Goal: Navigation & Orientation: Find specific page/section

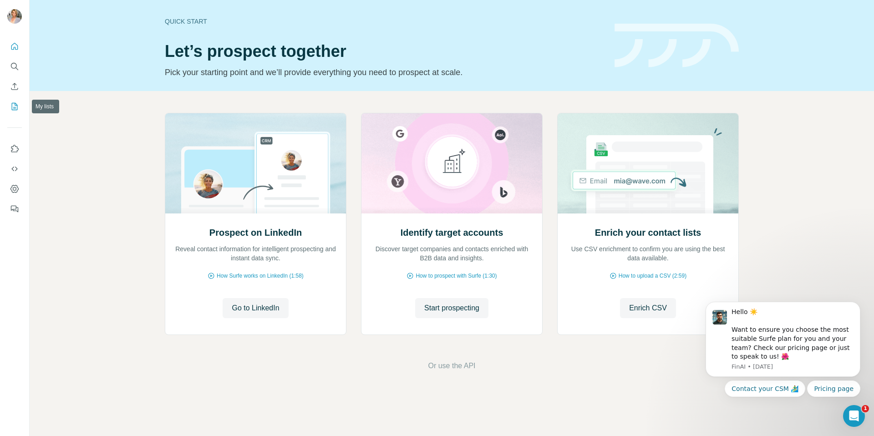
click at [14, 107] on icon "My lists" at bounding box center [15, 106] width 5 height 6
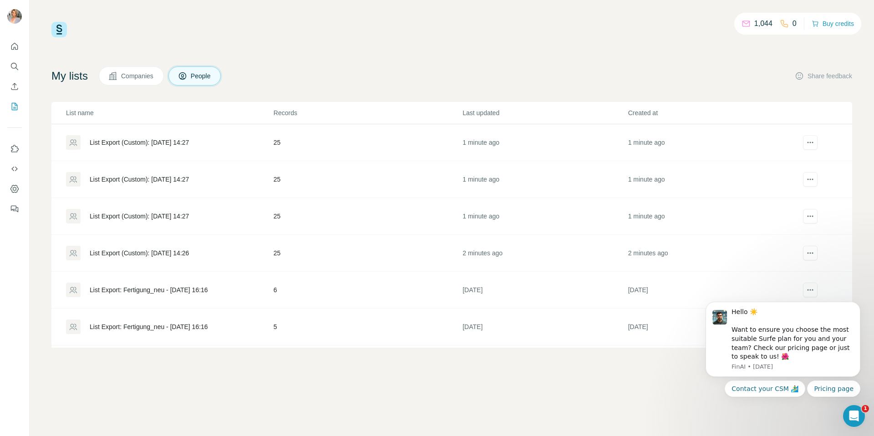
click at [187, 256] on div "List Export (Custom): [DATE] 14:26" at bounding box center [139, 253] width 99 height 9
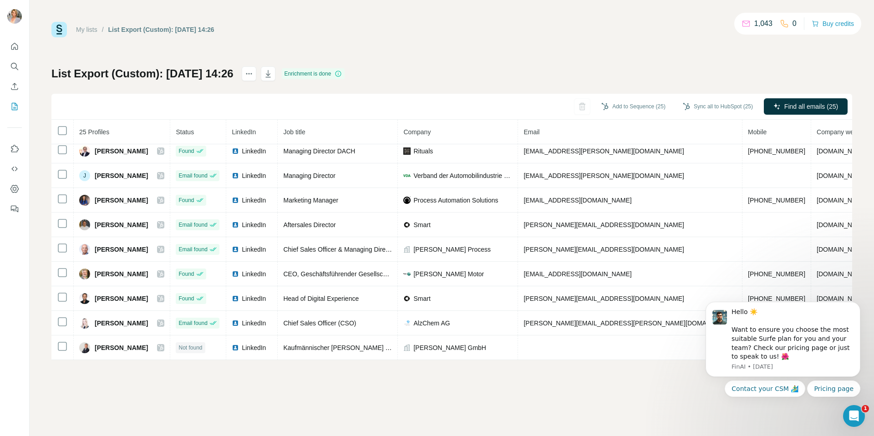
scroll to position [399, 0]
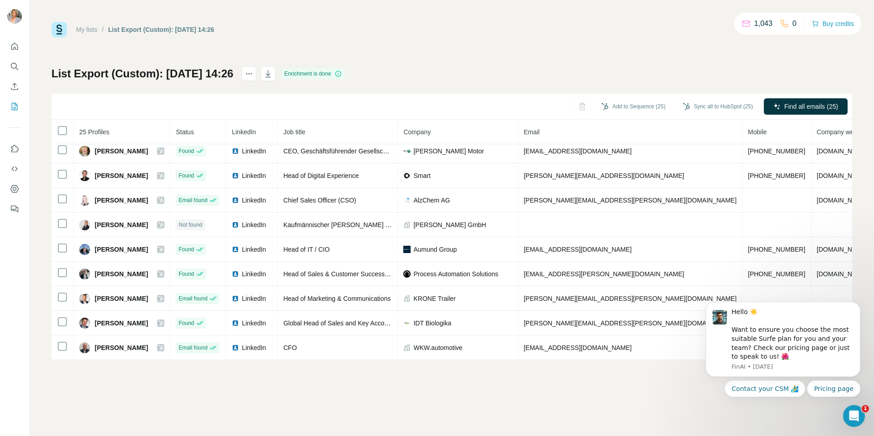
click at [598, 37] on div "My lists / List Export (Custom): [DATE] 14:26 1,043 0 Buy credits List Export (…" at bounding box center [451, 191] width 801 height 338
click at [14, 106] on icon "My lists" at bounding box center [14, 106] width 9 height 9
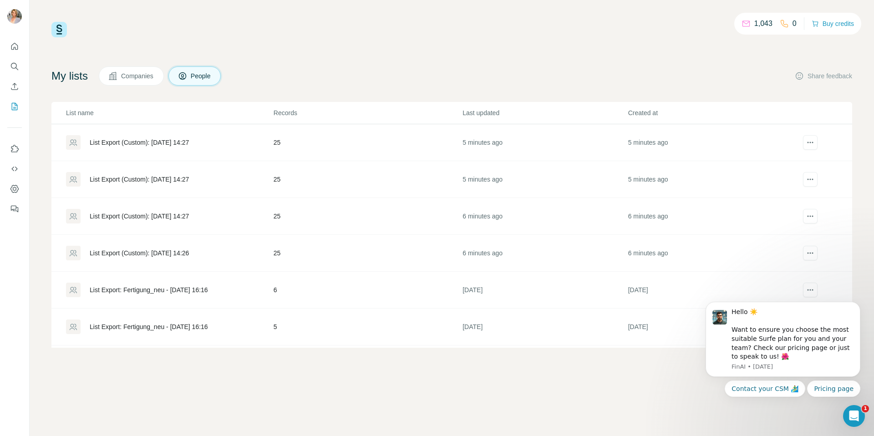
click at [181, 217] on div "List Export (Custom): [DATE] 14:27" at bounding box center [139, 216] width 99 height 9
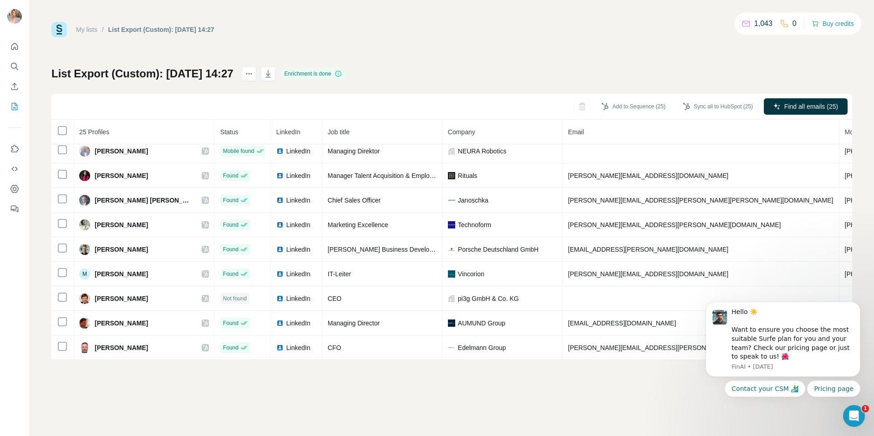
scroll to position [399, 0]
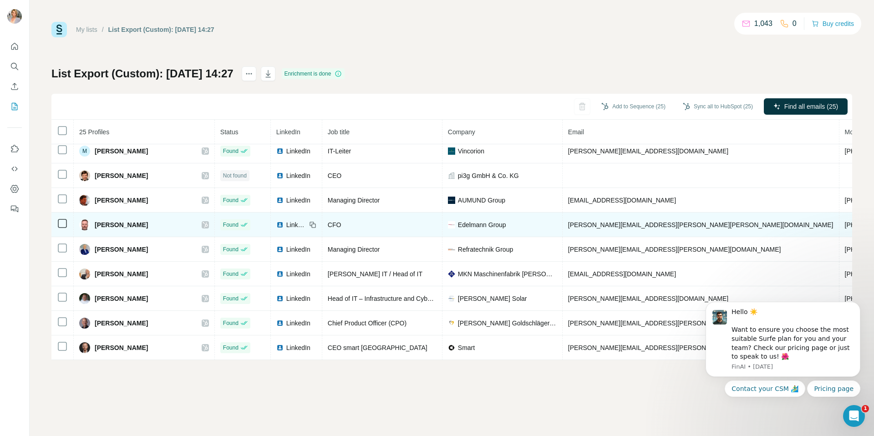
click at [203, 224] on icon at bounding box center [205, 224] width 5 height 7
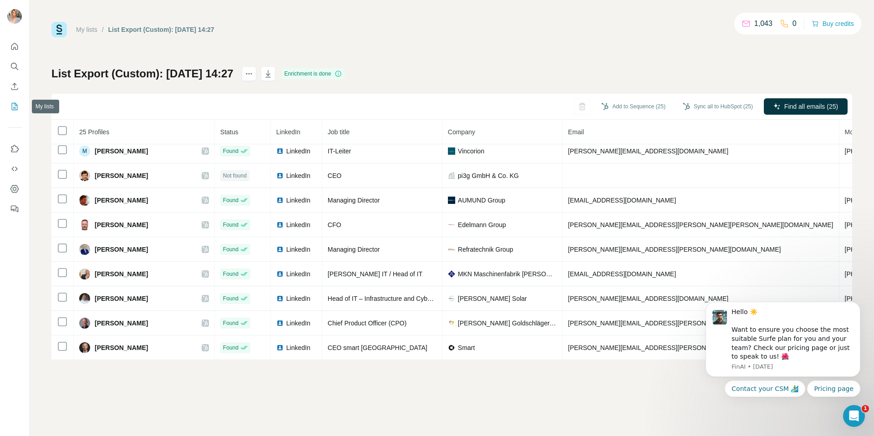
click at [16, 106] on icon "My lists" at bounding box center [14, 106] width 9 height 9
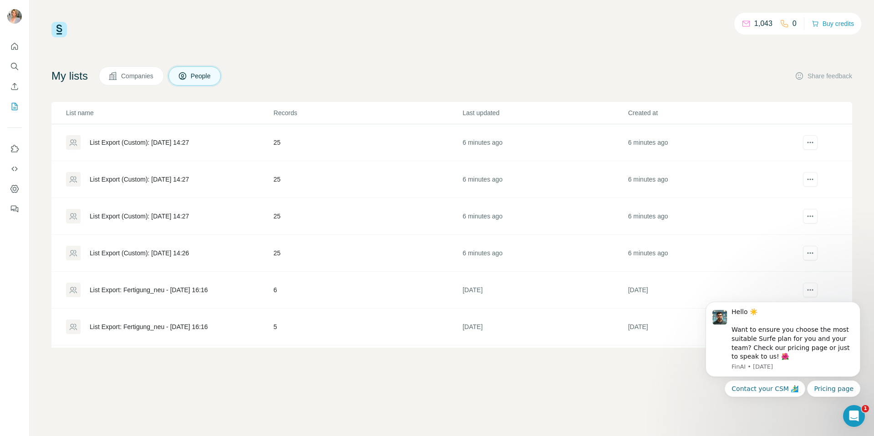
click at [189, 182] on div "List Export (Custom): [DATE] 14:27" at bounding box center [139, 179] width 99 height 9
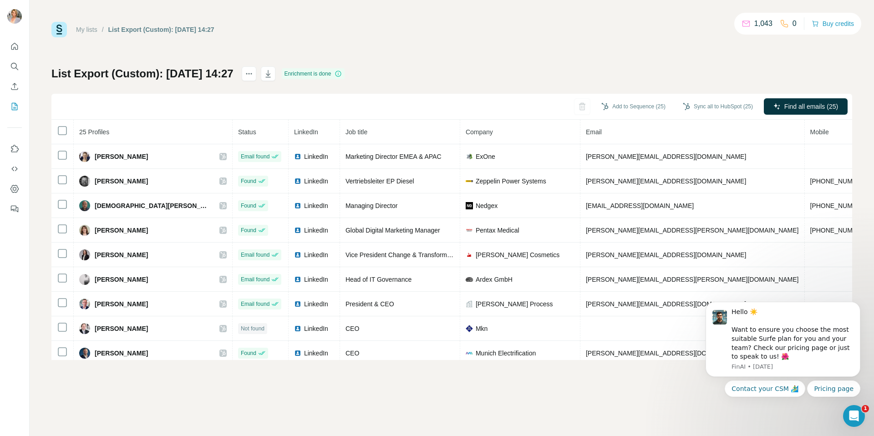
click at [504, 48] on div "My lists / List Export (Custom): [DATE] 14:27 1,043 0 Buy credits List Export (…" at bounding box center [451, 191] width 801 height 338
click at [15, 107] on icon "My lists" at bounding box center [15, 106] width 5 height 6
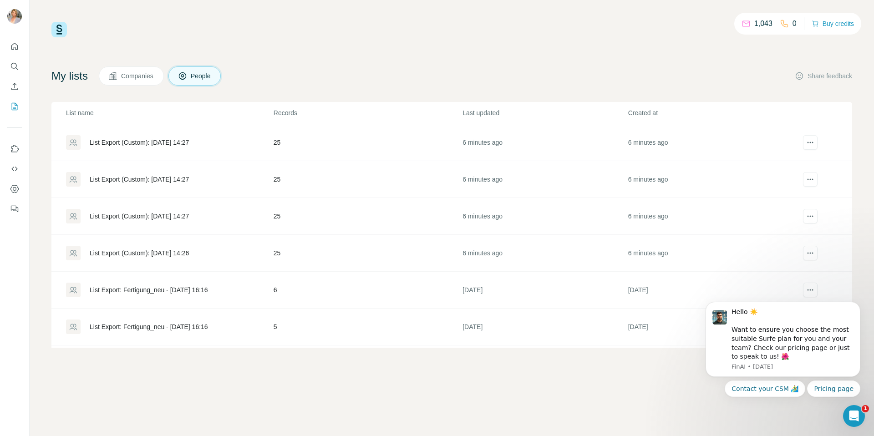
click at [143, 141] on div "List Export (Custom): [DATE] 14:27" at bounding box center [139, 142] width 99 height 9
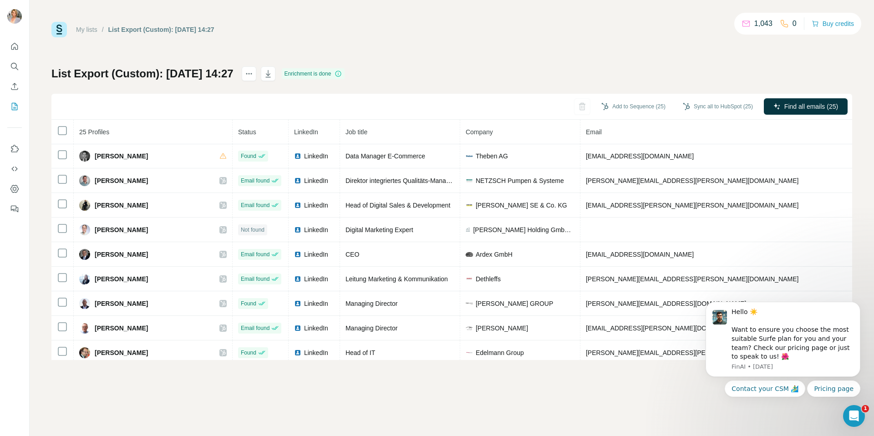
scroll to position [399, 0]
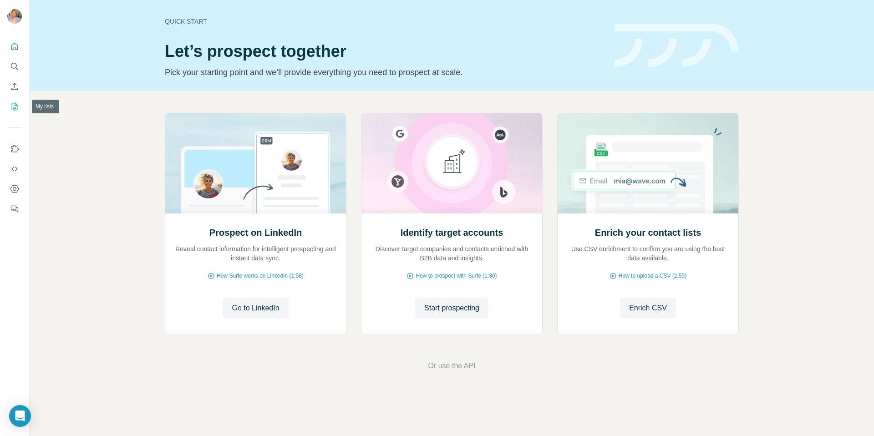
click at [13, 107] on icon "My lists" at bounding box center [14, 106] width 9 height 9
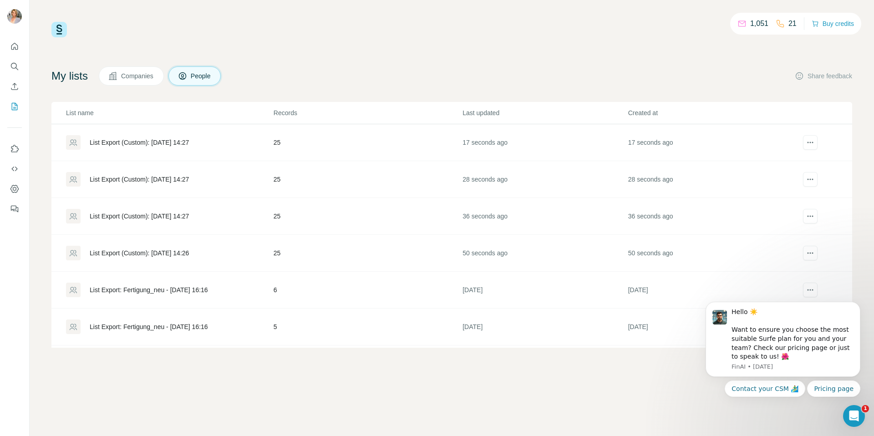
click at [187, 254] on div "List Export (Custom): [DATE] 14:26" at bounding box center [139, 253] width 99 height 9
